Goal: Information Seeking & Learning: Learn about a topic

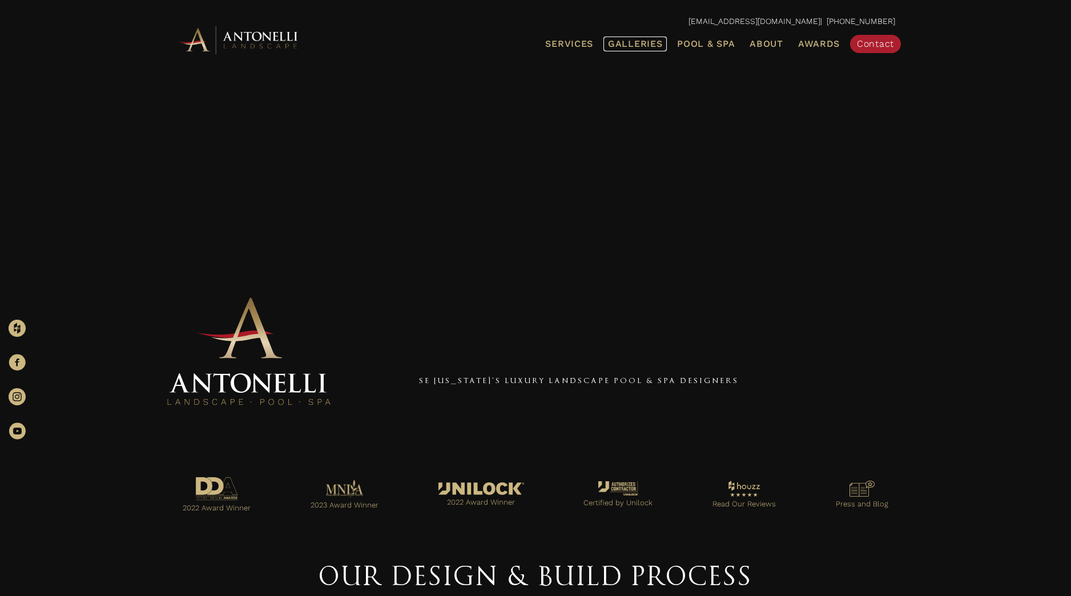
click at [627, 43] on span "Galleries" at bounding box center [635, 43] width 54 height 11
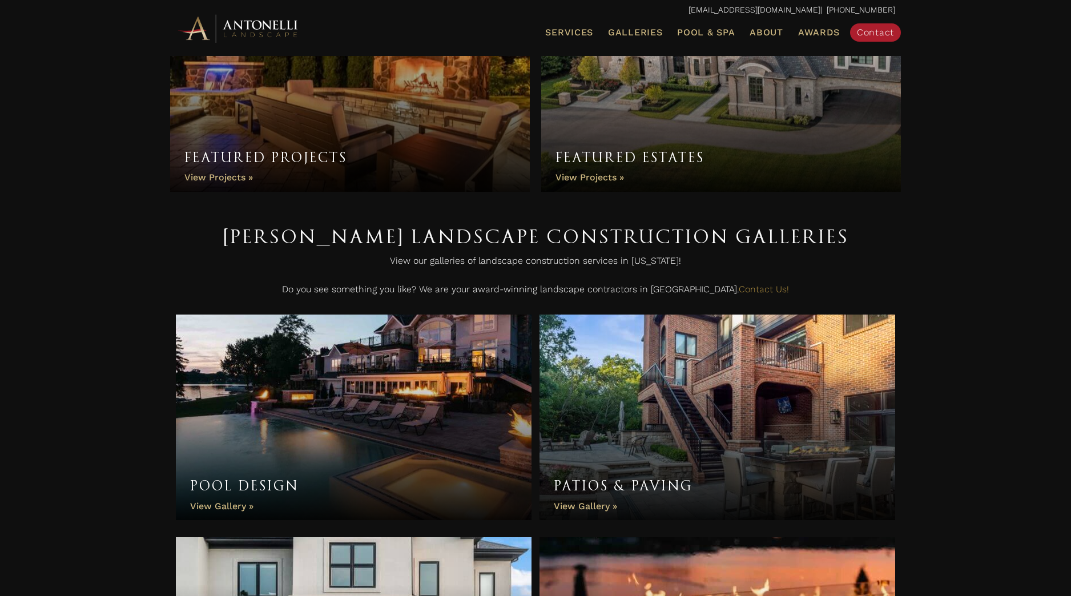
scroll to position [171, 0]
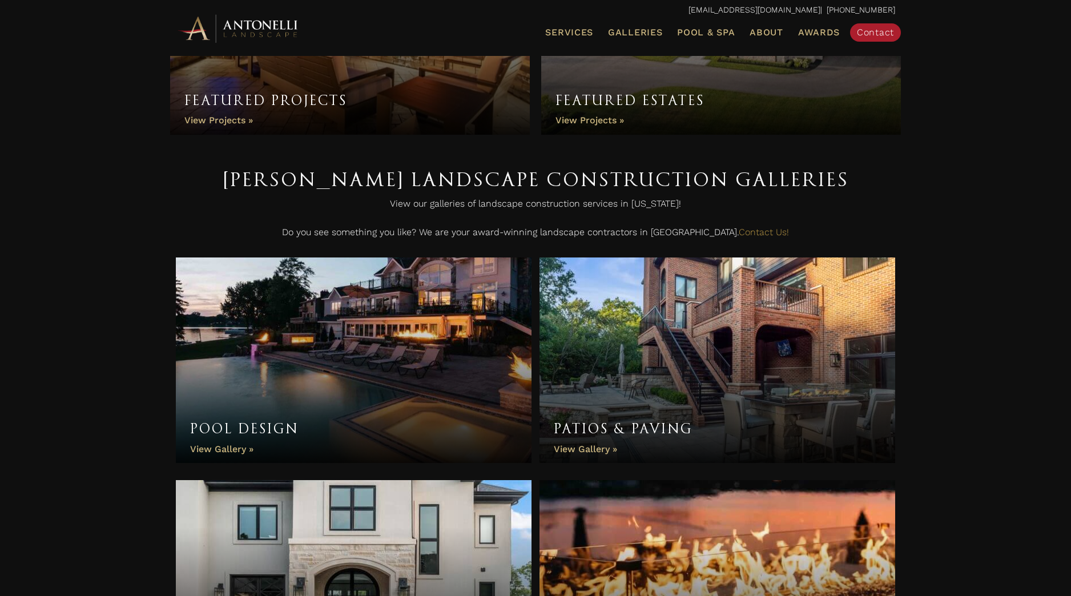
click at [356, 349] on link "Pool Design" at bounding box center [354, 359] width 356 height 205
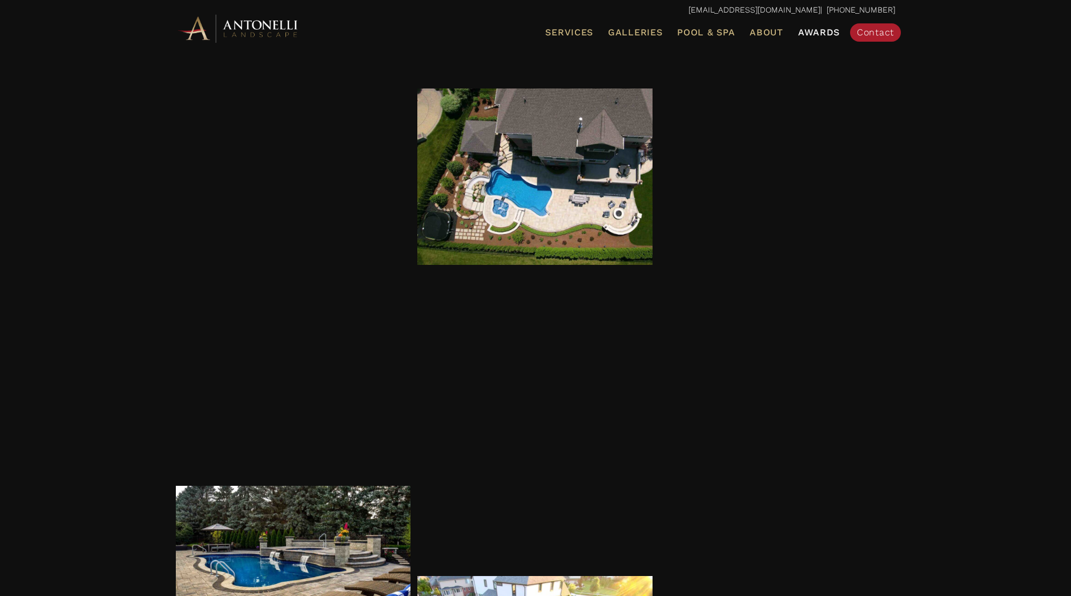
scroll to position [3424, 0]
